Goal: Task Accomplishment & Management: Complete application form

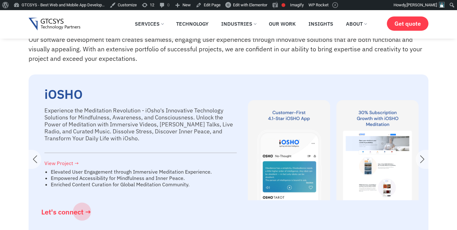
scroll to position [1014, 0]
click at [420, 154] on div "Next slide" at bounding box center [422, 159] width 13 height 19
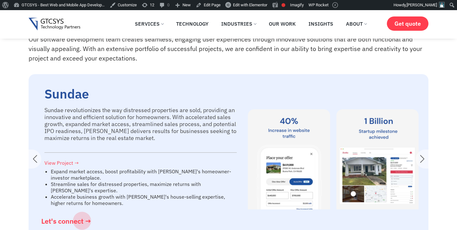
click at [420, 154] on div "Next slide" at bounding box center [422, 159] width 13 height 19
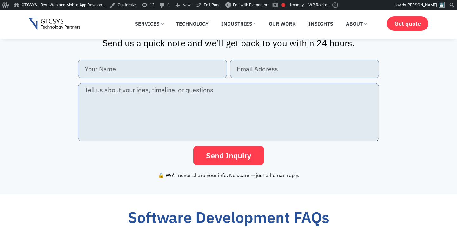
scroll to position [1426, 0]
click at [186, 62] on input "New Form" at bounding box center [152, 68] width 149 height 19
type input "mukesh"
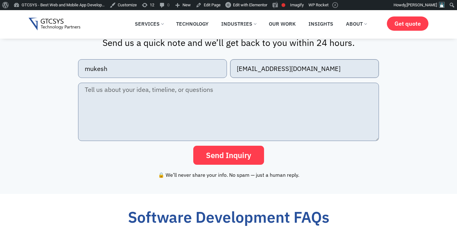
type input "[EMAIL_ADDRESS][DOMAIN_NAME]"
type textarea "got inquery?"
click at [193, 146] on button "Send Inquiry" at bounding box center [228, 155] width 71 height 19
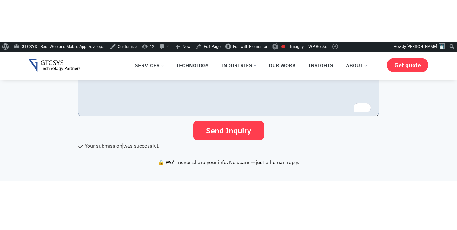
scroll to position [1465, 0]
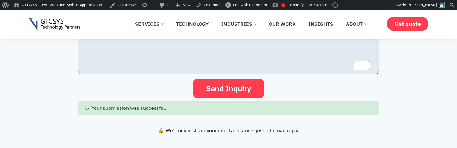
click at [408, 99] on div "mukesh [EMAIL_ADDRESS][DOMAIN_NAME] got inquery? Send Inquiry Your submission w…" at bounding box center [229, 56] width 400 height 128
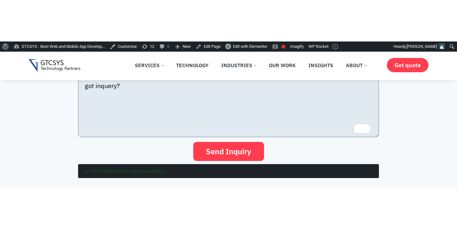
scroll to position [1477, 0]
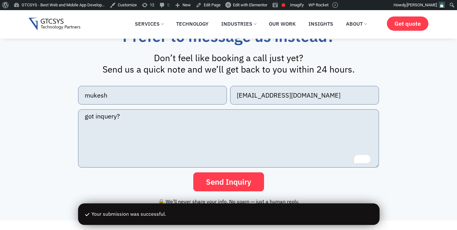
scroll to position [1370, 0]
